Goal: Communication & Community: Connect with others

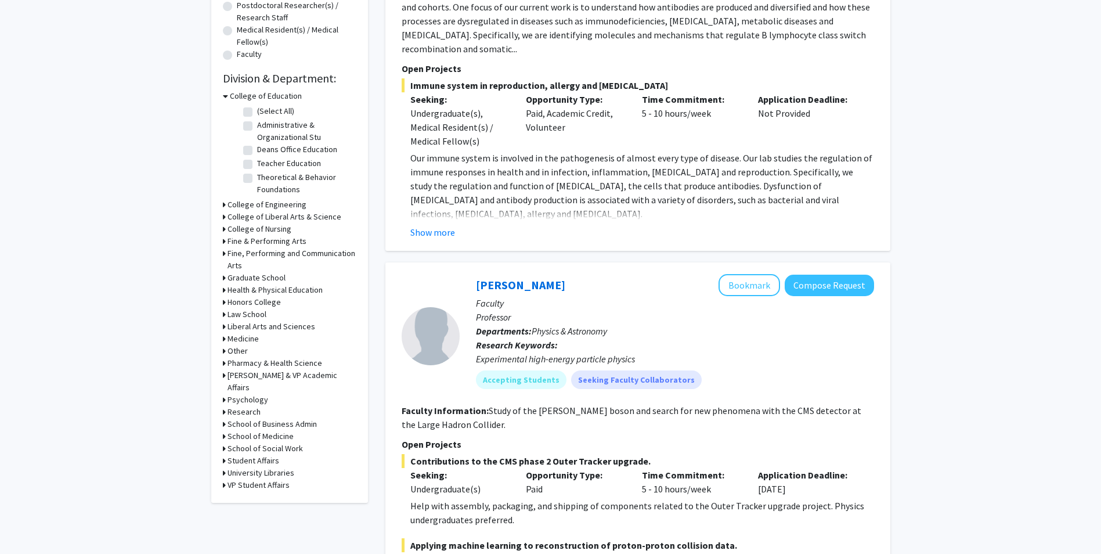
scroll to position [290, 0]
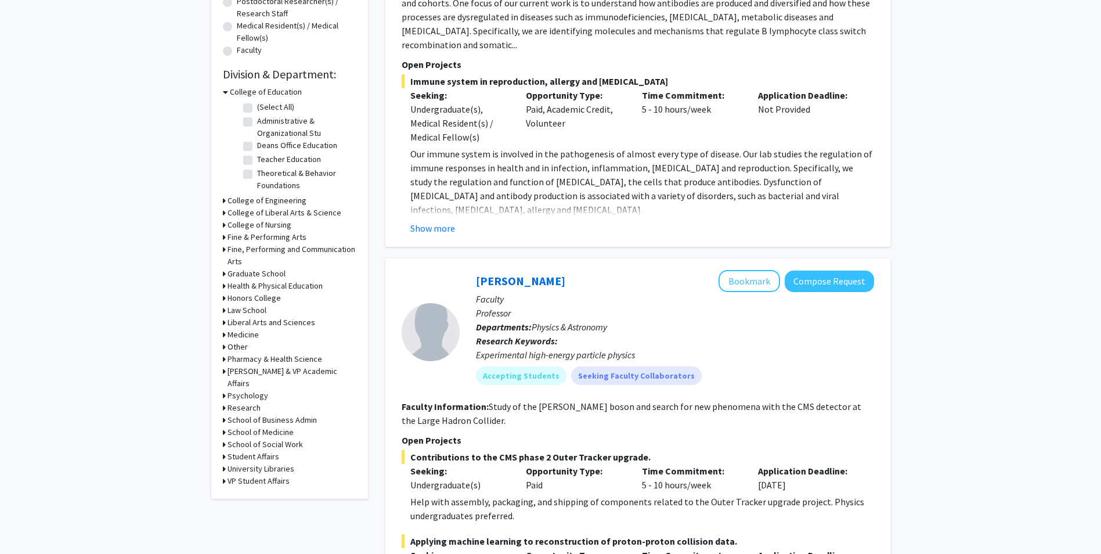
click at [223, 334] on icon at bounding box center [224, 335] width 3 height 12
click at [223, 334] on icon at bounding box center [225, 335] width 5 height 12
click at [225, 426] on icon at bounding box center [224, 432] width 3 height 12
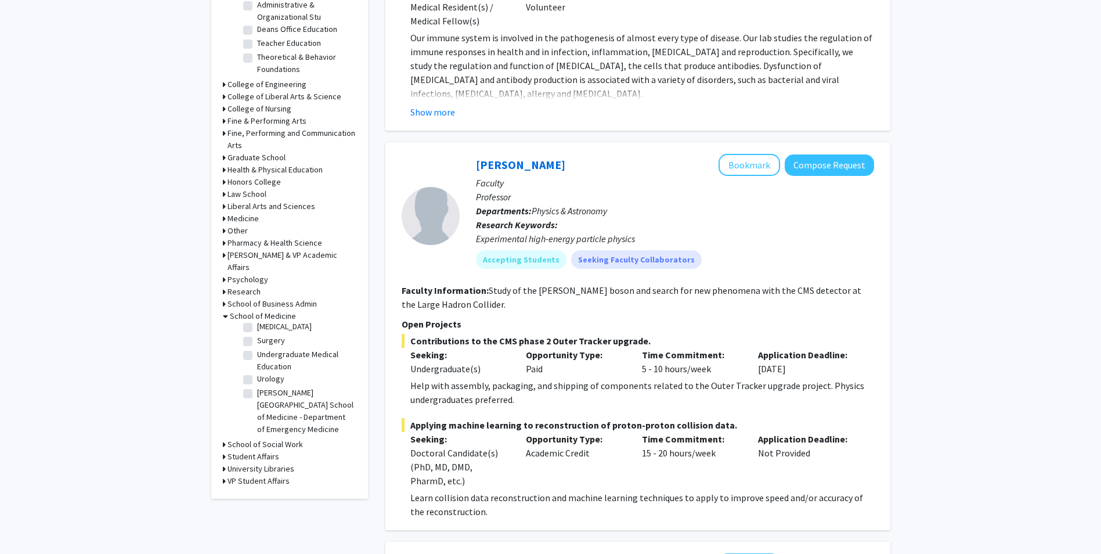
scroll to position [475, 0]
click at [257, 373] on label "Urology" at bounding box center [270, 379] width 27 height 12
click at [257, 373] on input "Urology" at bounding box center [261, 377] width 8 height 8
checkbox input "true"
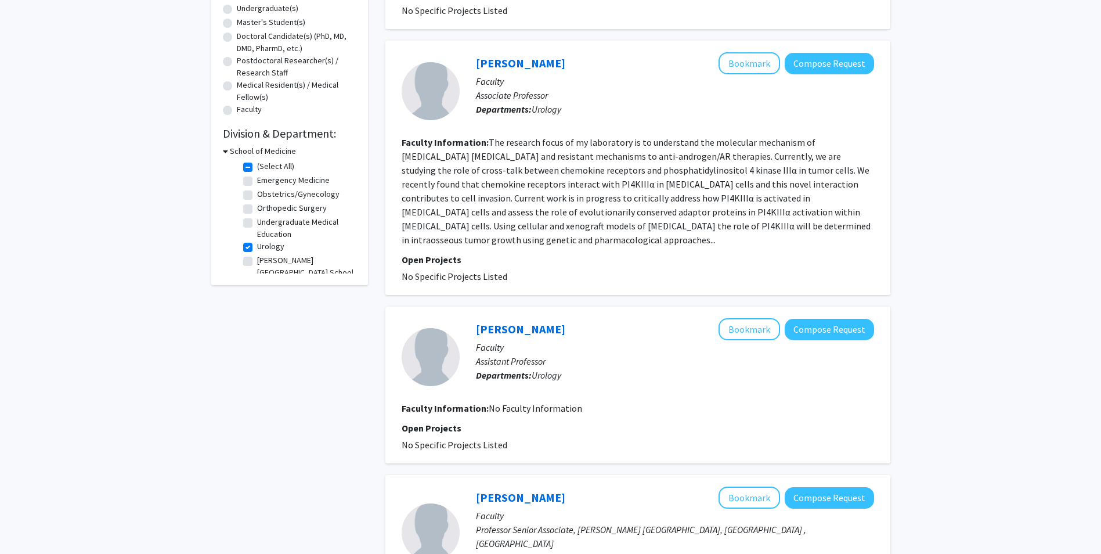
scroll to position [232, 0]
click at [257, 243] on label "Urology" at bounding box center [270, 245] width 27 height 12
click at [257, 243] on input "Urology" at bounding box center [261, 243] width 8 height 8
checkbox input "false"
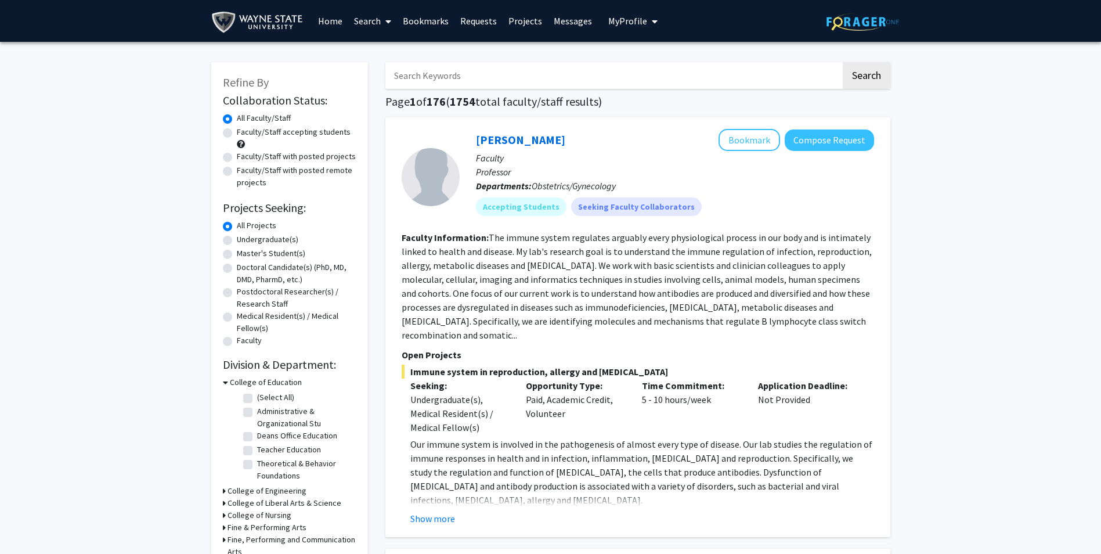
click at [834, 69] on input "Search Keywords" at bounding box center [613, 75] width 456 height 27
type input "cardiology"
click at [864, 73] on button "Search" at bounding box center [867, 75] width 48 height 27
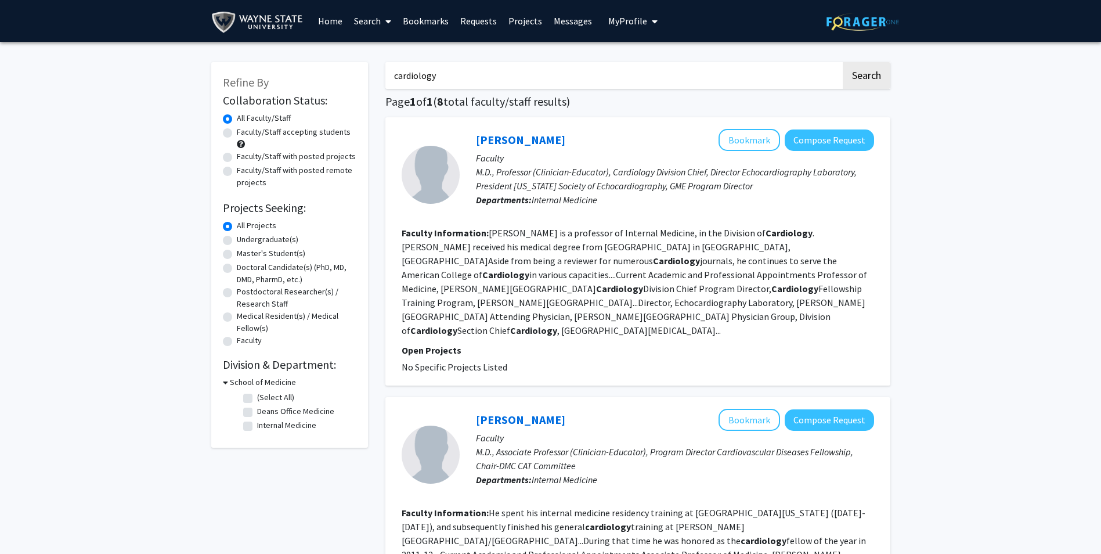
drag, startPoint x: 350, startPoint y: 383, endPoint x: 399, endPoint y: 198, distance: 191.1
click at [498, 138] on link "Luis Afonso" at bounding box center [520, 139] width 89 height 15
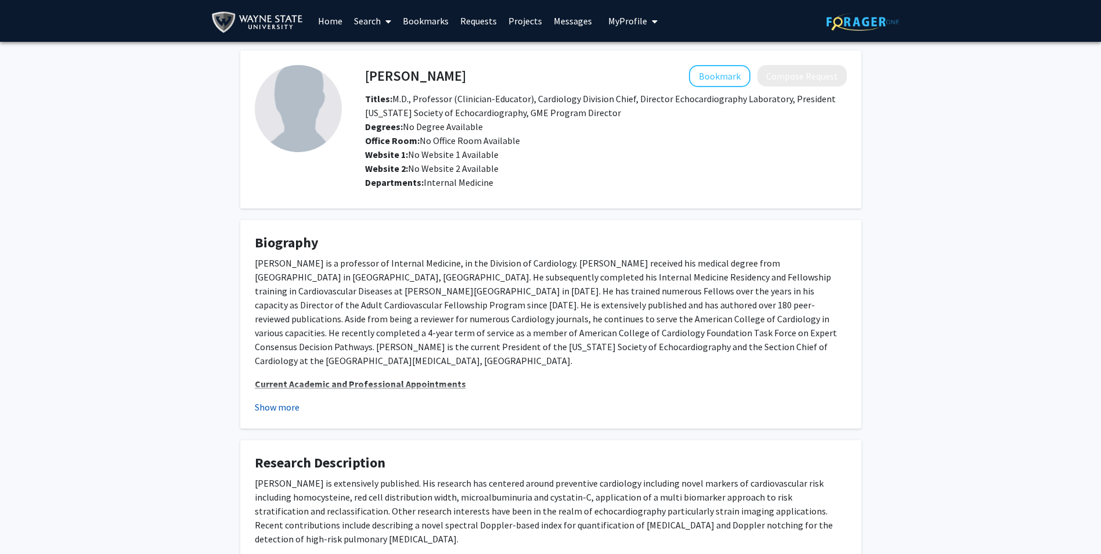
click at [276, 407] on button "Show more" at bounding box center [277, 407] width 45 height 14
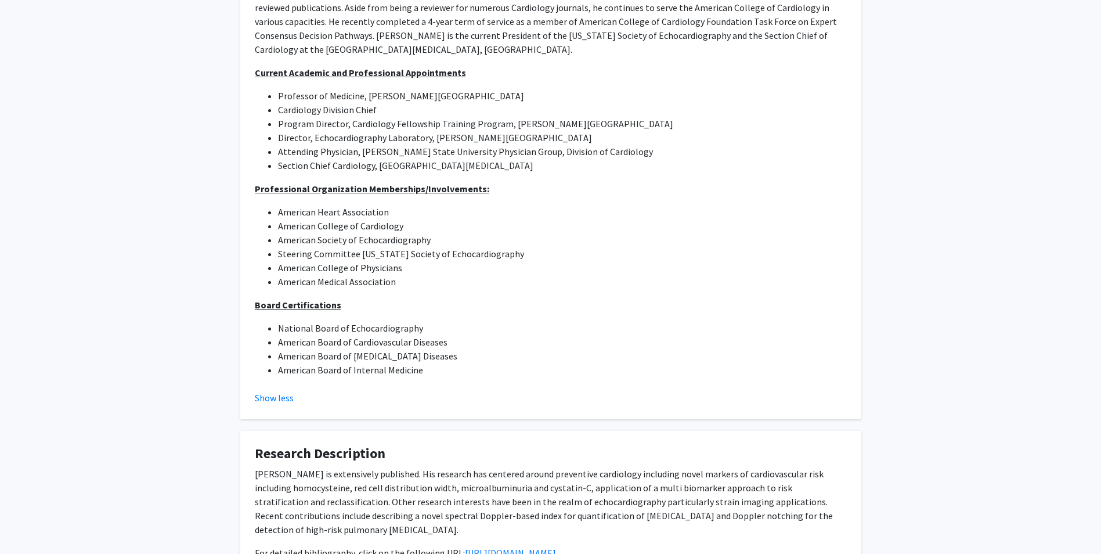
scroll to position [399, 0]
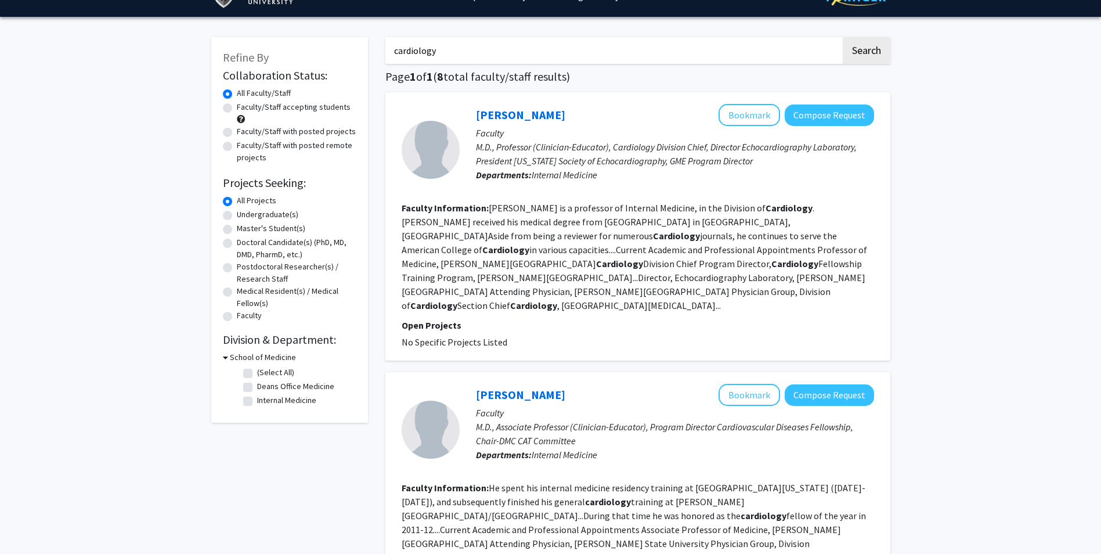
scroll to position [116, 0]
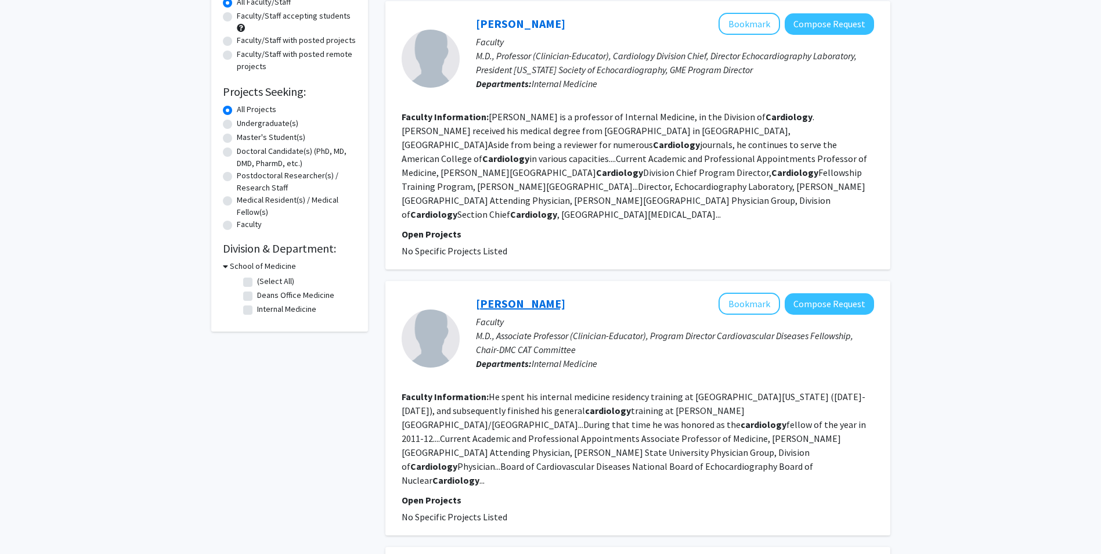
click at [502, 296] on link "Shaun Cardozo" at bounding box center [520, 303] width 89 height 15
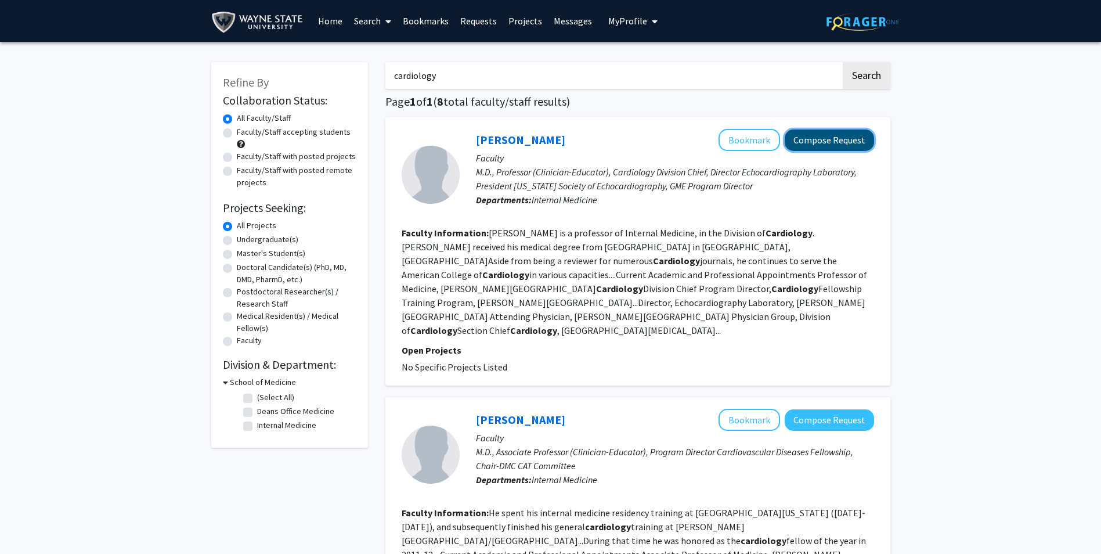
click at [815, 144] on button "Compose Request" at bounding box center [829, 139] width 89 height 21
